Goal: Information Seeking & Learning: Learn about a topic

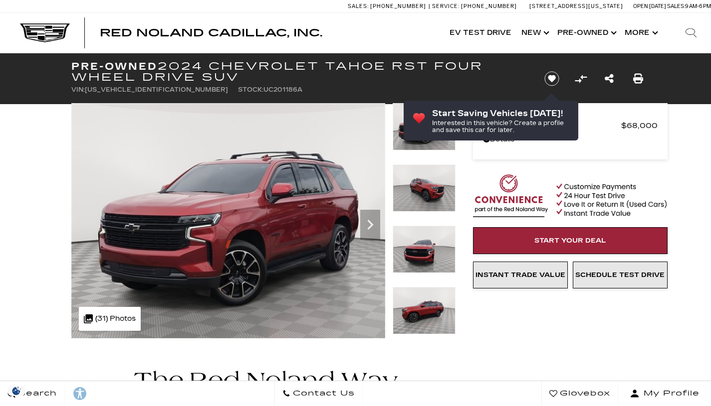
click at [370, 226] on icon "Next" at bounding box center [370, 225] width 6 height 10
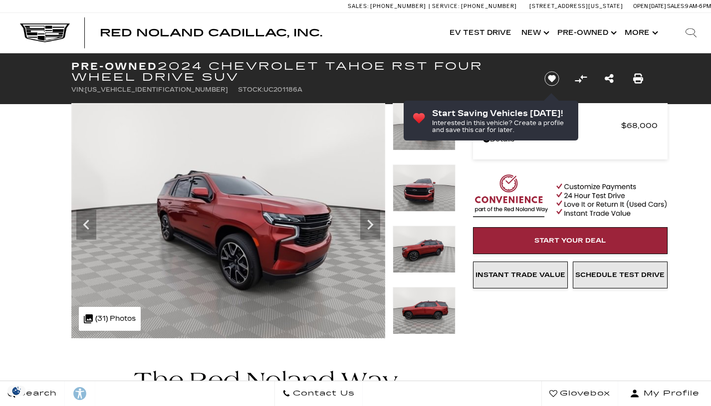
click at [370, 226] on icon "Next" at bounding box center [370, 225] width 6 height 10
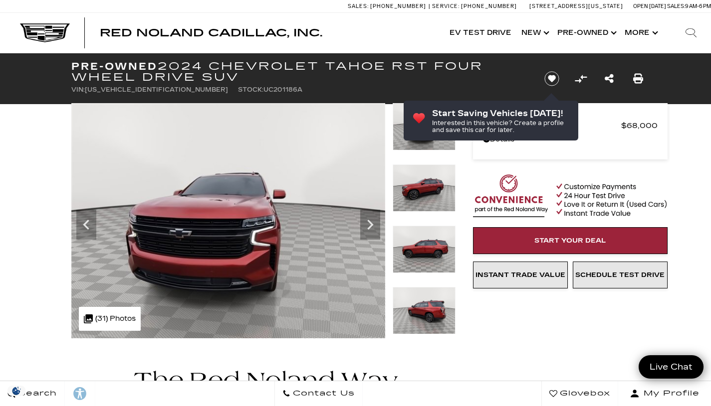
click at [370, 226] on icon "Next" at bounding box center [370, 225] width 6 height 10
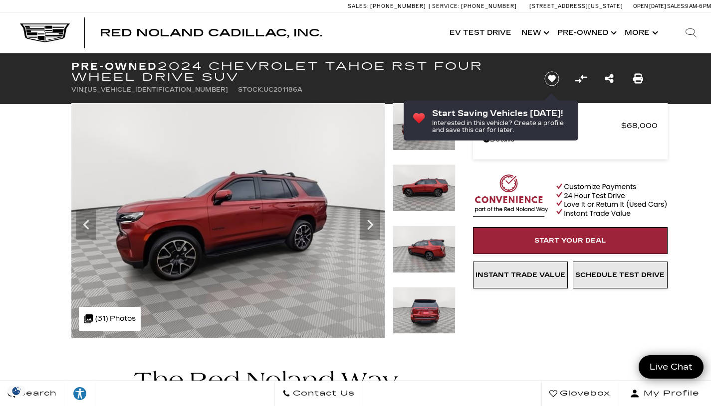
click at [370, 226] on icon "Next" at bounding box center [370, 225] width 6 height 10
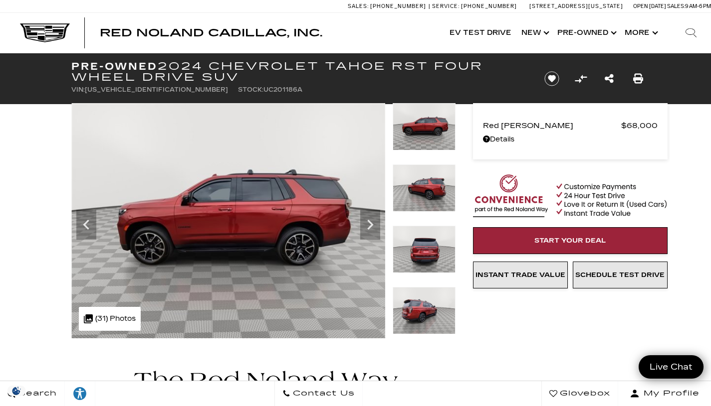
click at [98, 314] on div ".cls-1, .cls-3 { fill: #c50033; } .cls-1 { clip-rule: evenodd; } .cls-2 { clip-…" at bounding box center [110, 319] width 62 height 24
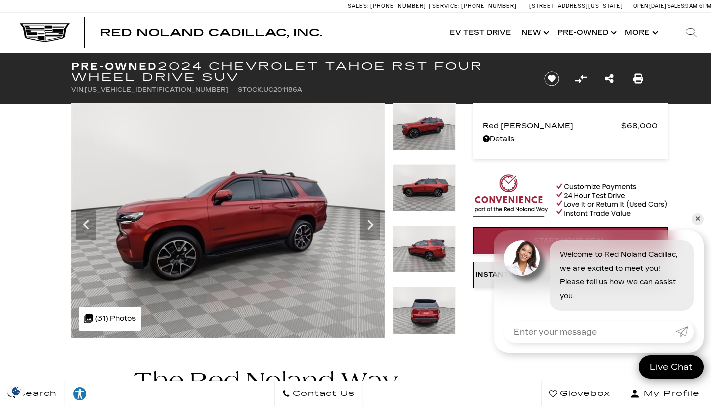
drag, startPoint x: 704, startPoint y: 218, endPoint x: 699, endPoint y: 152, distance: 66.5
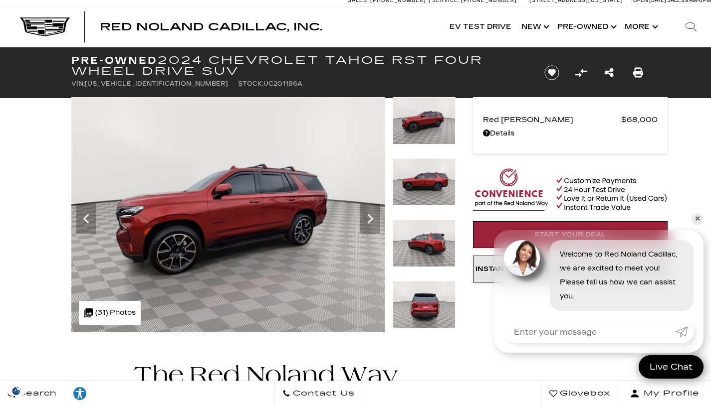
scroll to position [7, 0]
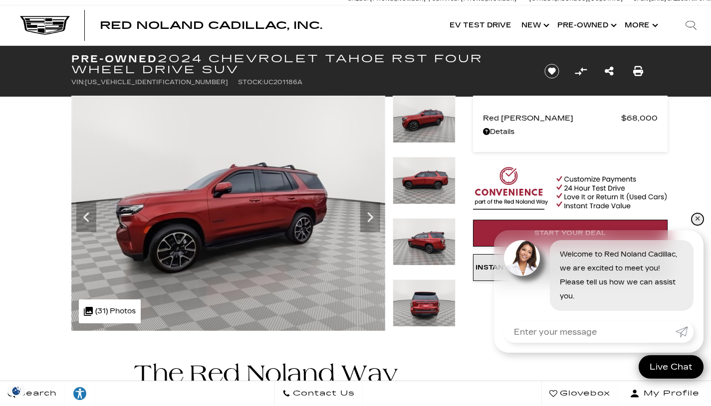
click at [700, 219] on link "✕" at bounding box center [697, 219] width 12 height 12
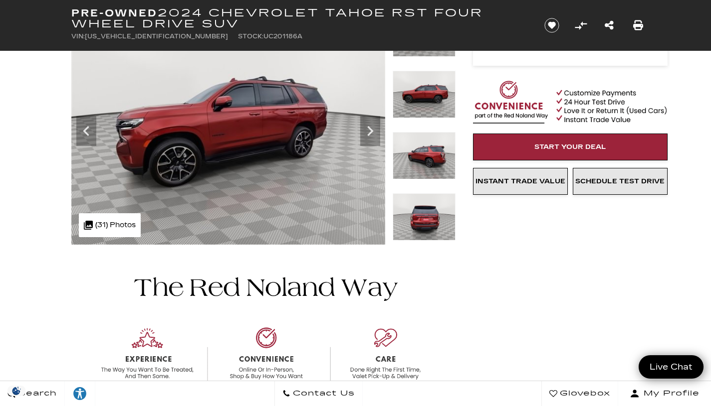
scroll to position [102, 0]
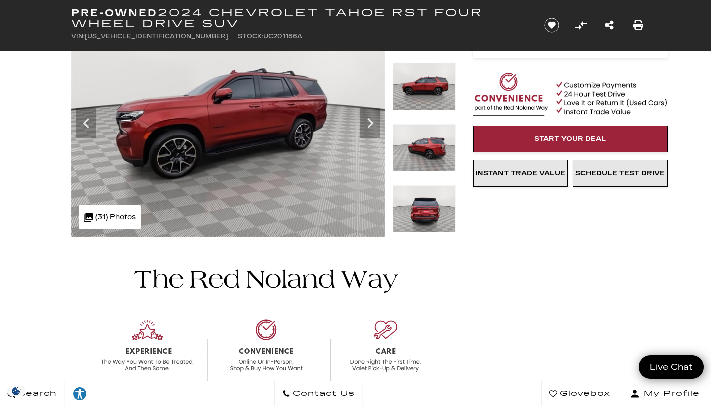
click at [96, 214] on div ".cls-1, .cls-3 { fill: #c50033; } .cls-1 { clip-rule: evenodd; } .cls-2 { clip-…" at bounding box center [110, 217] width 62 height 24
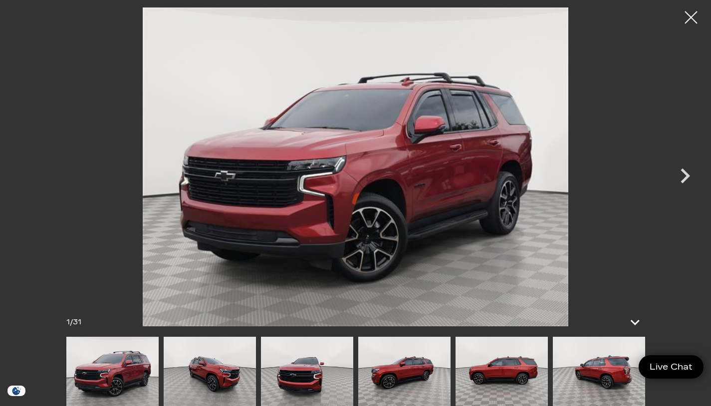
scroll to position [202, 0]
click at [582, 386] on img at bounding box center [598, 371] width 92 height 69
click at [679, 164] on icon "Next" at bounding box center [685, 176] width 30 height 30
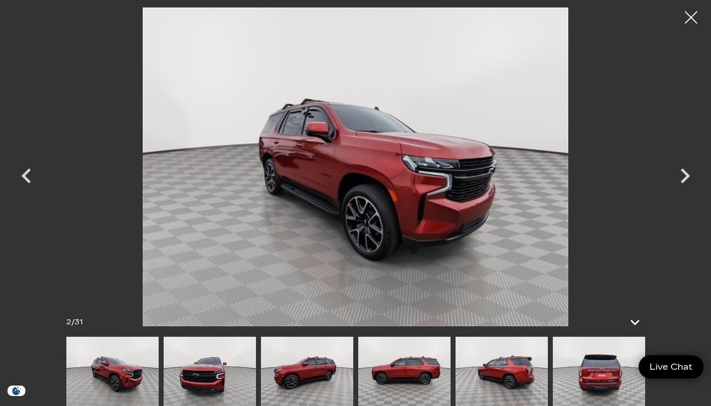
click at [678, 171] on icon "Next" at bounding box center [685, 176] width 30 height 30
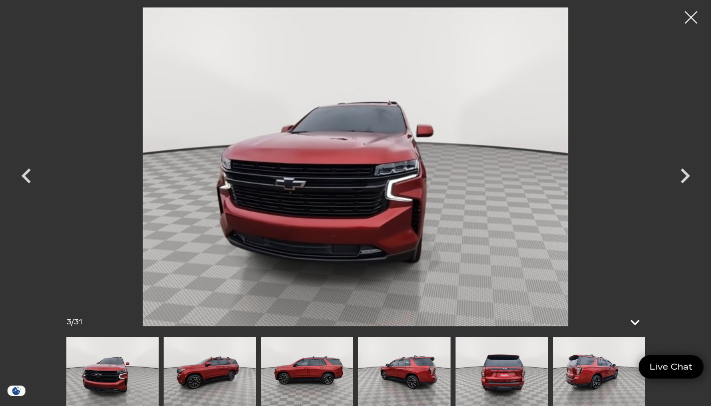
click at [678, 171] on icon "Next" at bounding box center [685, 176] width 30 height 30
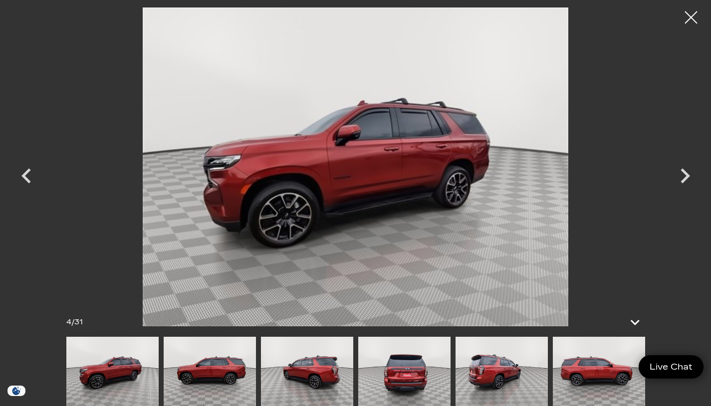
click at [678, 171] on icon "Next" at bounding box center [685, 176] width 30 height 30
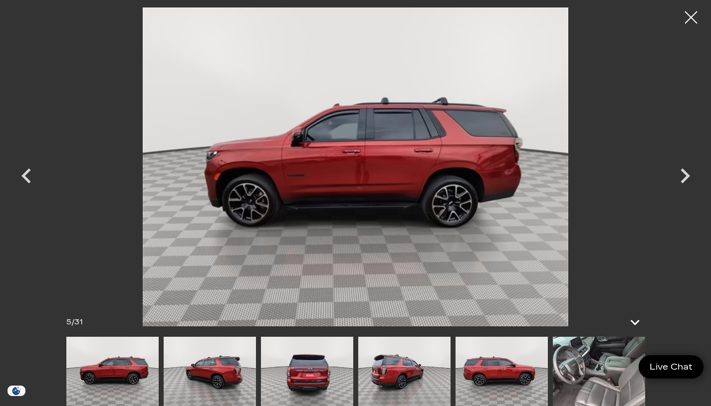
click at [678, 171] on icon "Next" at bounding box center [685, 176] width 30 height 30
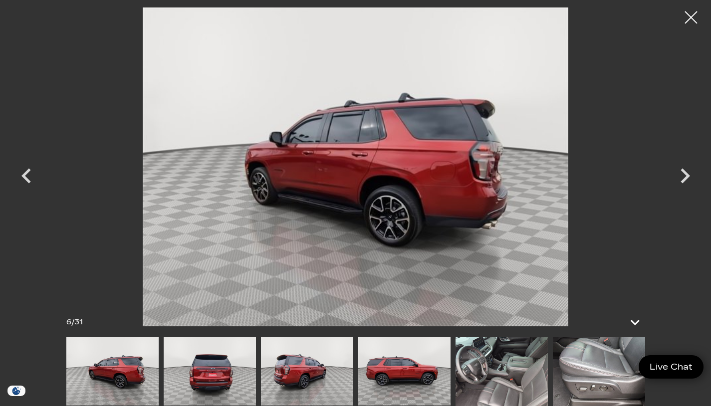
click at [678, 171] on icon "Next" at bounding box center [685, 176] width 30 height 30
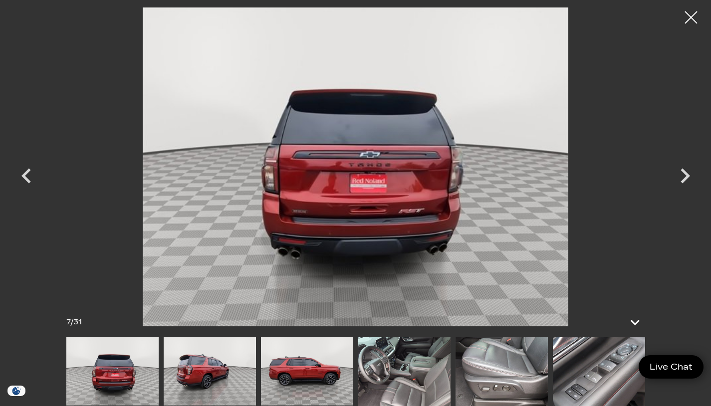
click at [678, 171] on icon "Next" at bounding box center [685, 176] width 30 height 30
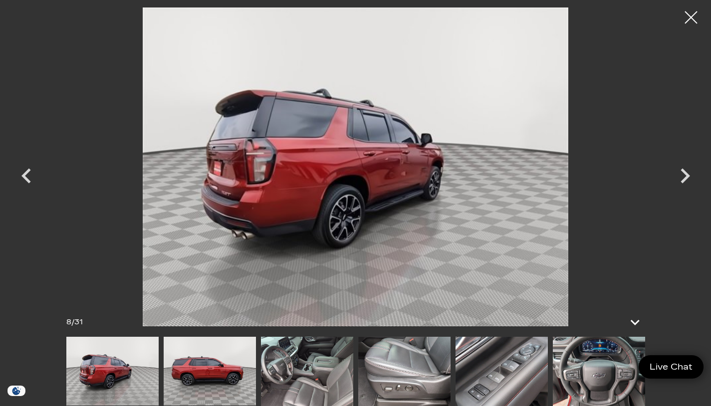
click at [678, 171] on icon "Next" at bounding box center [685, 176] width 30 height 30
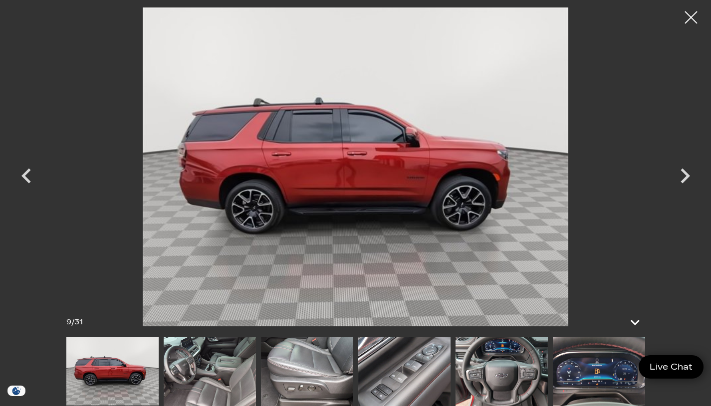
click at [678, 171] on icon "Next" at bounding box center [685, 176] width 30 height 30
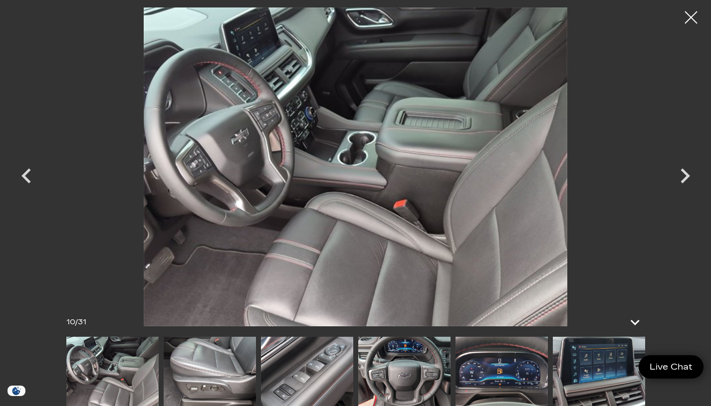
click at [678, 171] on icon "Next" at bounding box center [685, 176] width 30 height 30
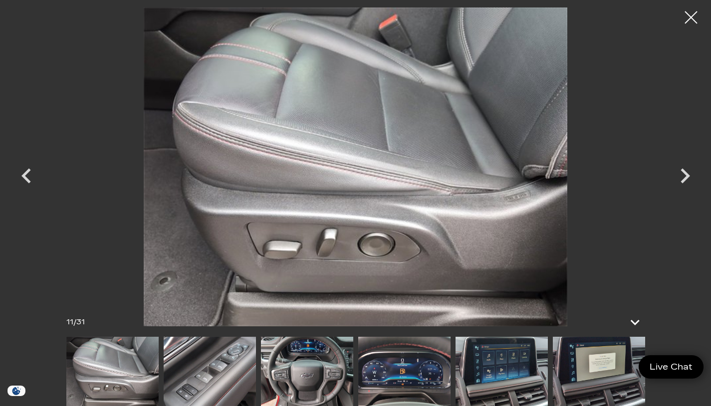
click at [678, 171] on icon "Next" at bounding box center [685, 176] width 30 height 30
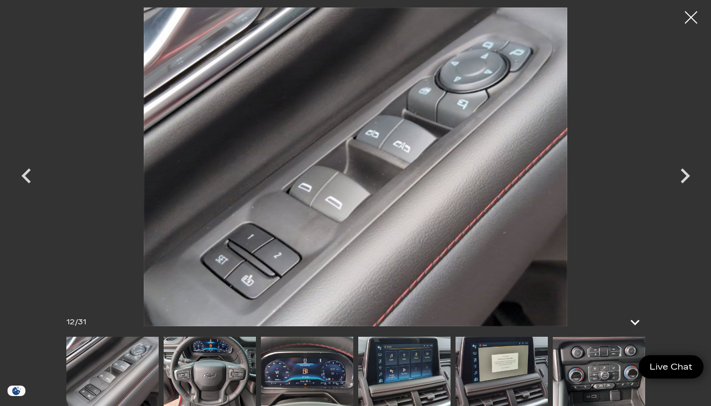
click at [678, 171] on icon "Next" at bounding box center [685, 176] width 30 height 30
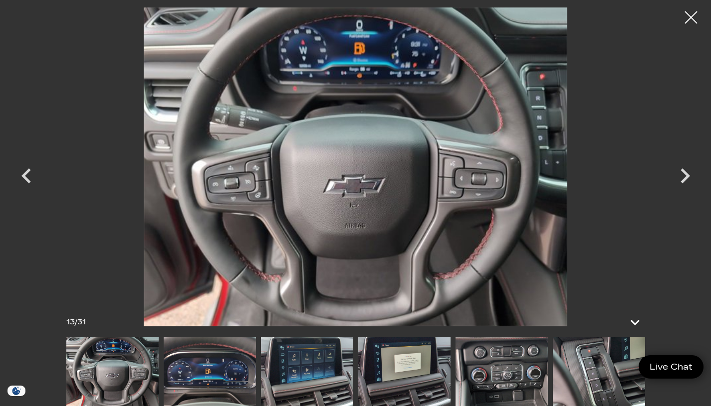
click at [690, 12] on div at bounding box center [690, 17] width 25 height 25
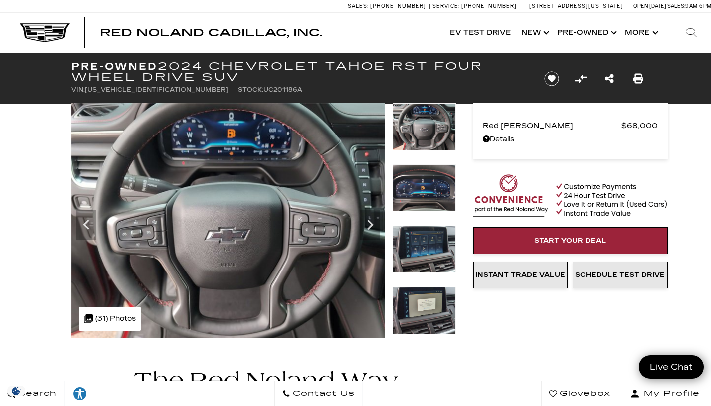
scroll to position [0, 0]
click at [421, 194] on img at bounding box center [423, 188] width 63 height 47
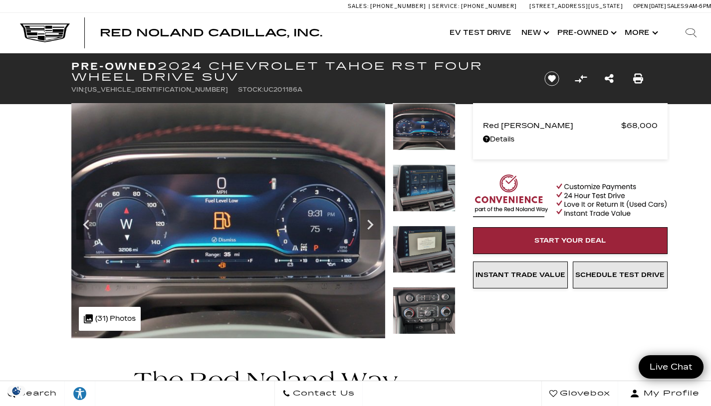
click at [423, 239] on img at bounding box center [423, 249] width 63 height 47
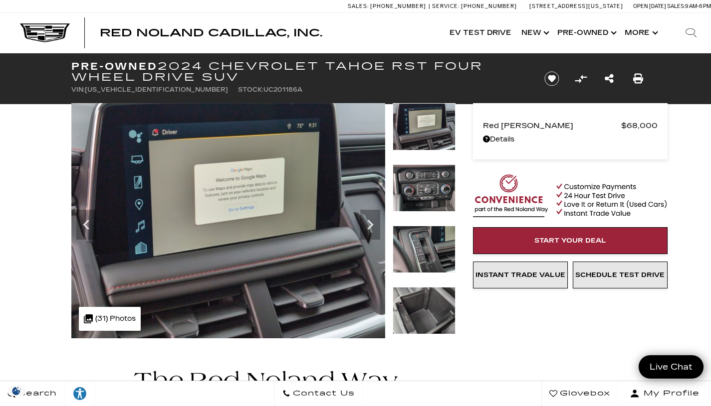
click at [419, 227] on img at bounding box center [423, 249] width 63 height 47
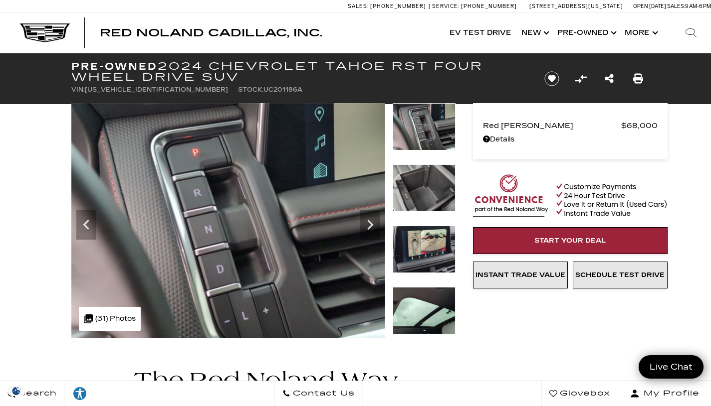
click at [419, 237] on img at bounding box center [423, 249] width 63 height 47
